Goal: Task Accomplishment & Management: Use online tool/utility

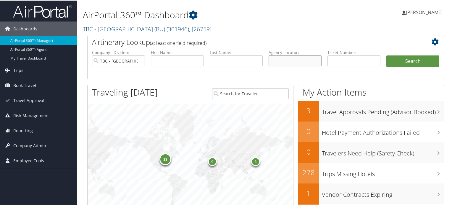
click at [283, 57] on input "text" at bounding box center [294, 60] width 53 height 11
paste input "DP67XC"
type input "DP67XC"
click at [410, 66] on li "Search" at bounding box center [412, 67] width 59 height 24
click at [411, 64] on button "Search" at bounding box center [412, 61] width 53 height 12
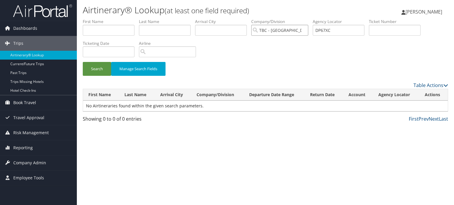
click at [279, 29] on input "TBC - Boston University (BU)" at bounding box center [279, 30] width 57 height 11
click at [279, 29] on input "search" at bounding box center [279, 30] width 57 height 11
click at [346, 30] on input "DP67XC" at bounding box center [339, 30] width 52 height 11
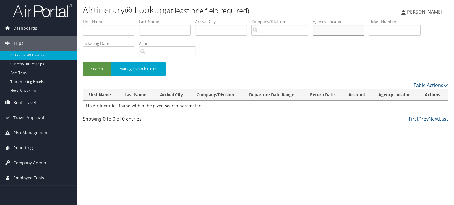
paste input "DP67XC"
type input "DP67XC"
click at [88, 66] on button "Search" at bounding box center [97, 69] width 28 height 14
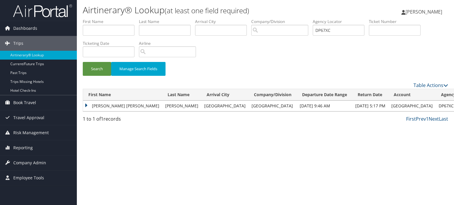
click at [116, 107] on td "VICTORIA MARISSA" at bounding box center [122, 106] width 79 height 11
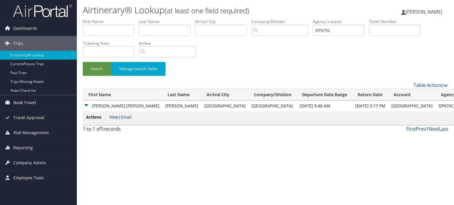
click at [113, 116] on link "View" at bounding box center [113, 117] width 9 height 6
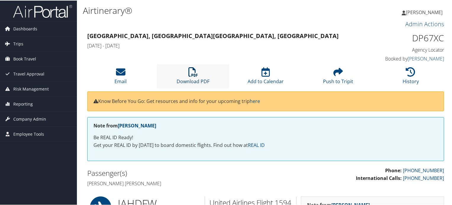
drag, startPoint x: 197, startPoint y: 81, endPoint x: 196, endPoint y: 85, distance: 4.3
click at [197, 81] on link "Download PDF" at bounding box center [192, 77] width 33 height 14
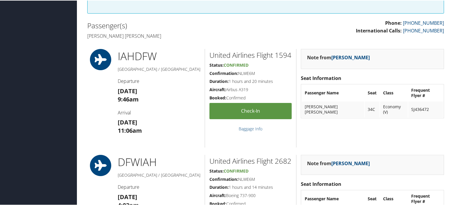
scroll to position [296, 0]
